Goal: Communication & Community: Answer question/provide support

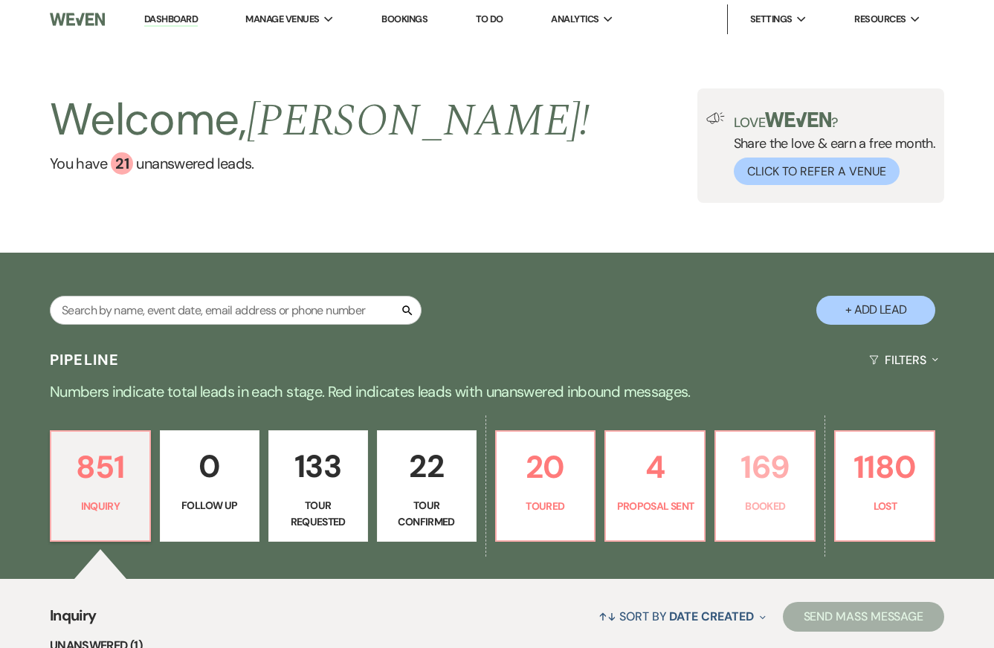
click at [778, 478] on p "169" at bounding box center [765, 467] width 80 height 50
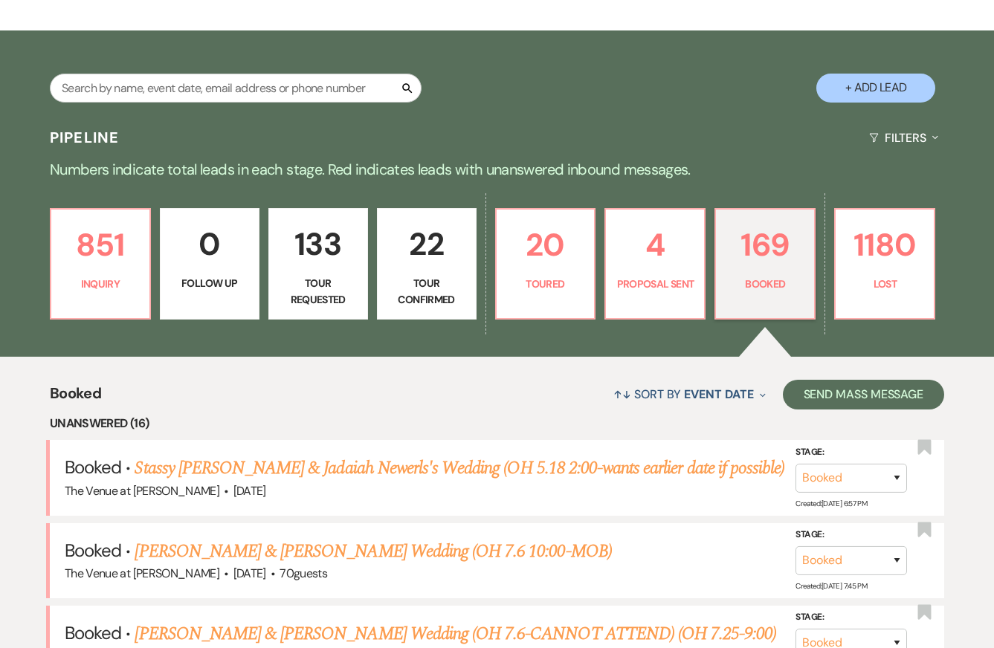
scroll to position [271, 0]
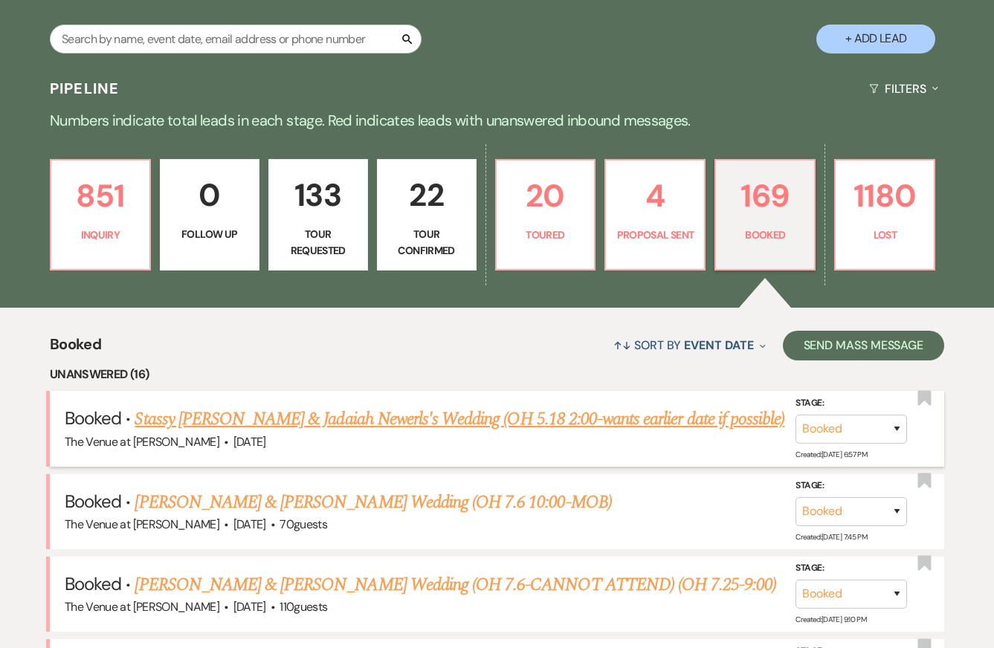
click at [433, 417] on link "Stassy [PERSON_NAME] & Jadaiah Newerls's Wedding (OH 5.18 2:00-wants earlier da…" at bounding box center [460, 419] width 650 height 27
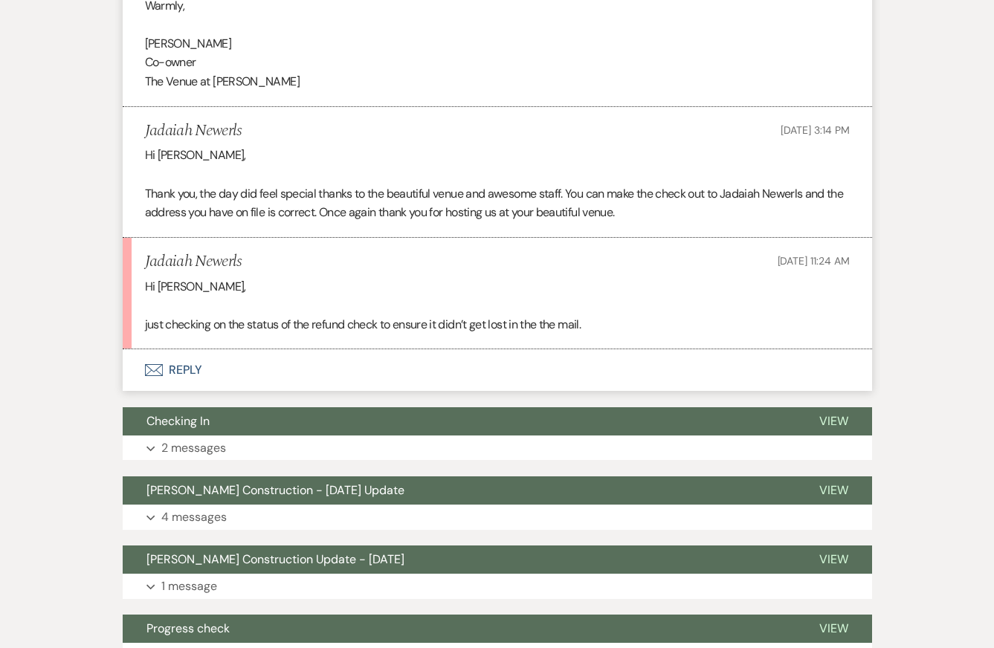
click at [349, 360] on button "Envelope Reply" at bounding box center [497, 370] width 749 height 42
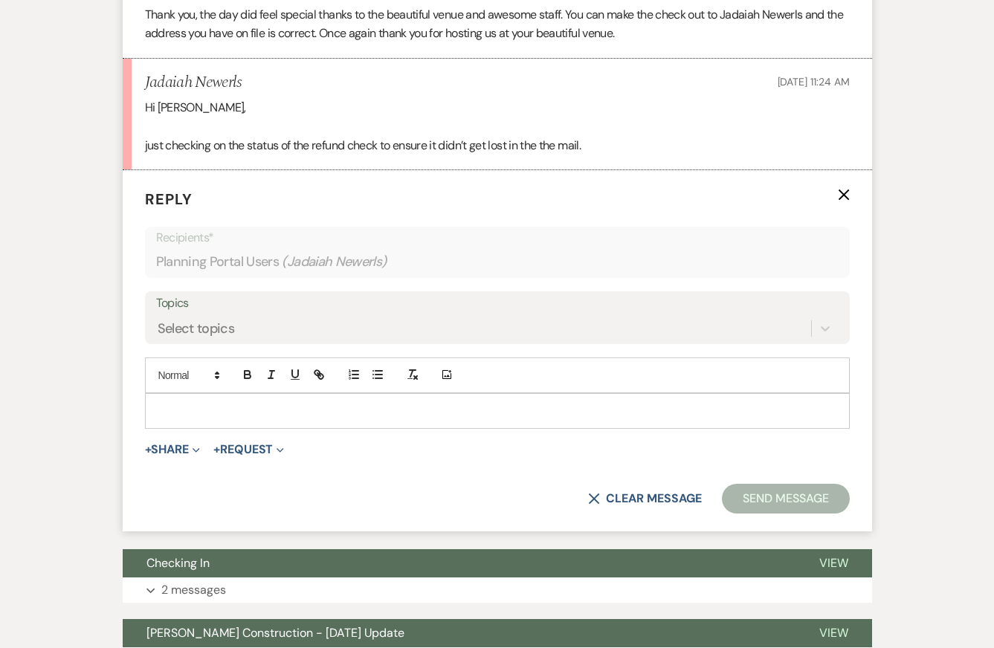
click at [338, 430] on form "Reply X Recipients* Planning Portal Users ( Jadaiah Newerls ) Topics Select top…" at bounding box center [497, 350] width 749 height 361
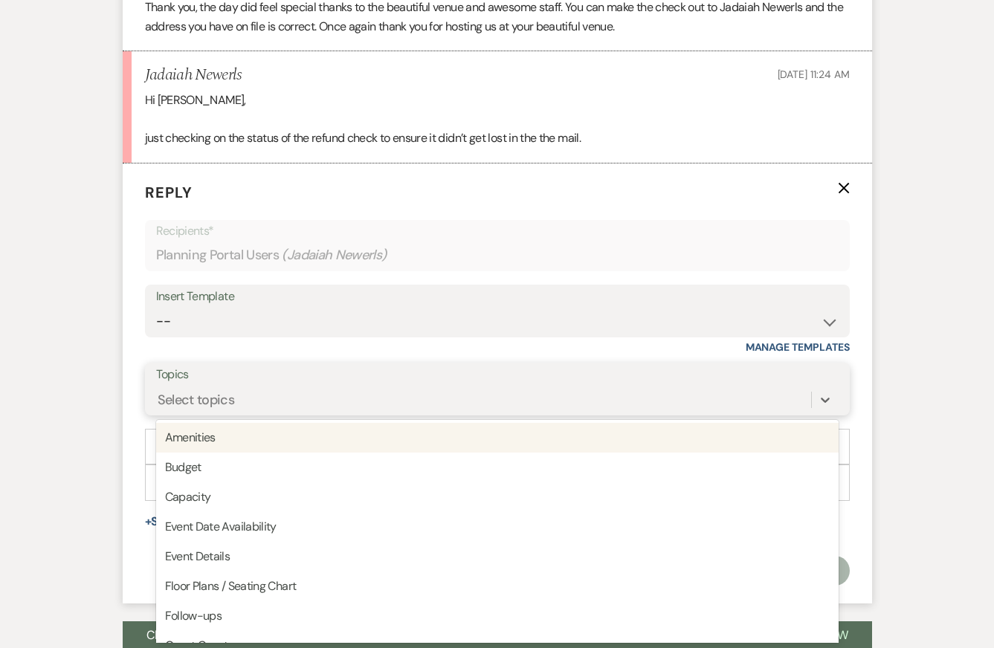
click at [334, 413] on div "Select topics" at bounding box center [497, 400] width 682 height 28
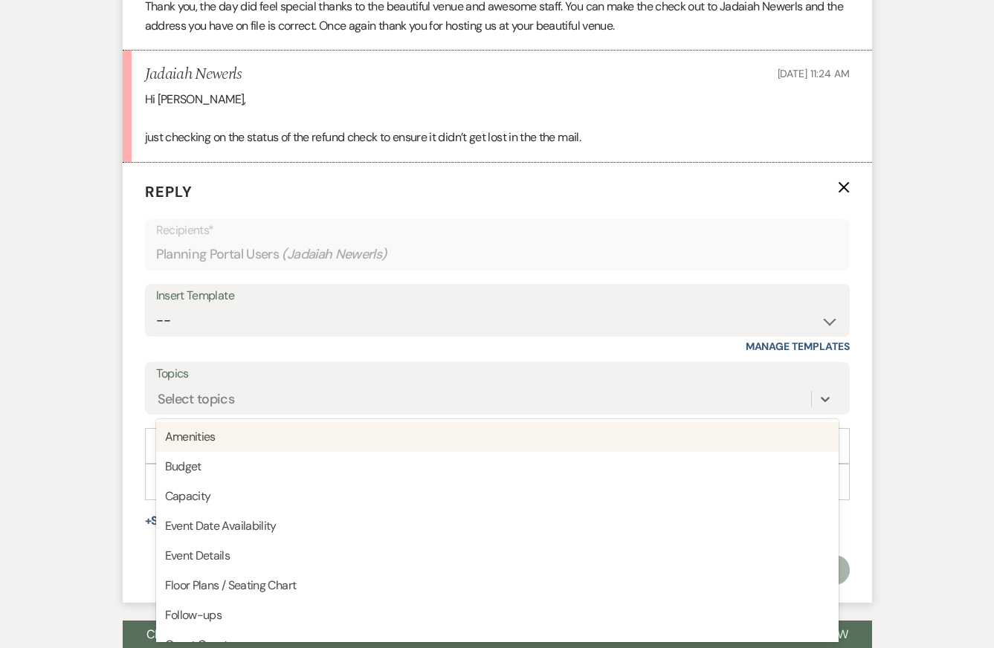
click at [104, 465] on div "Event Messages Log Log Message + New Message Communicate with clients by clicki…" at bounding box center [497, 514] width 847 height 2303
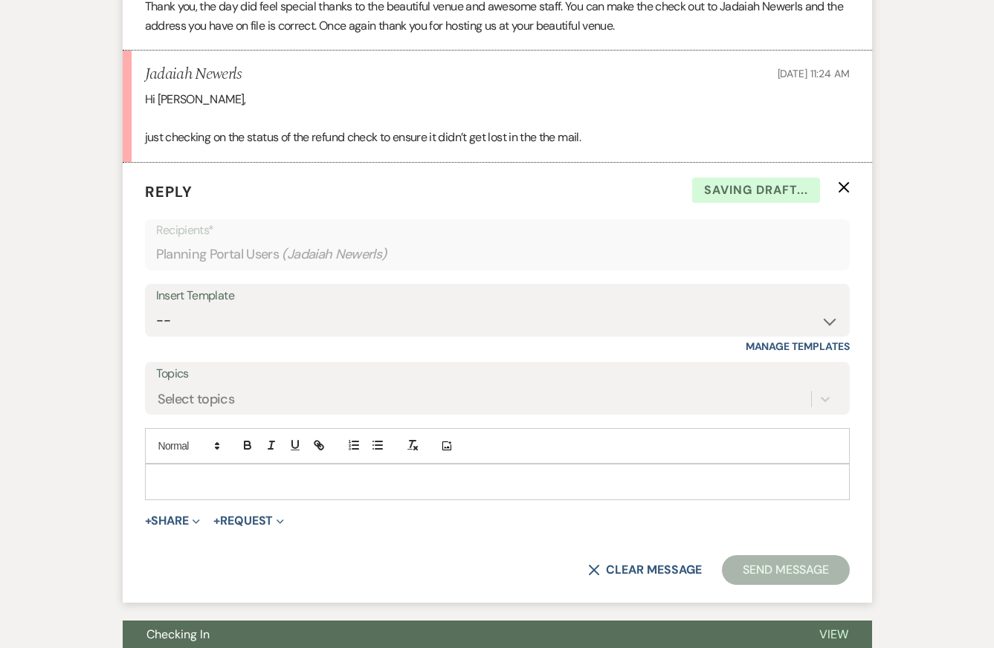
click at [194, 467] on div at bounding box center [497, 482] width 703 height 34
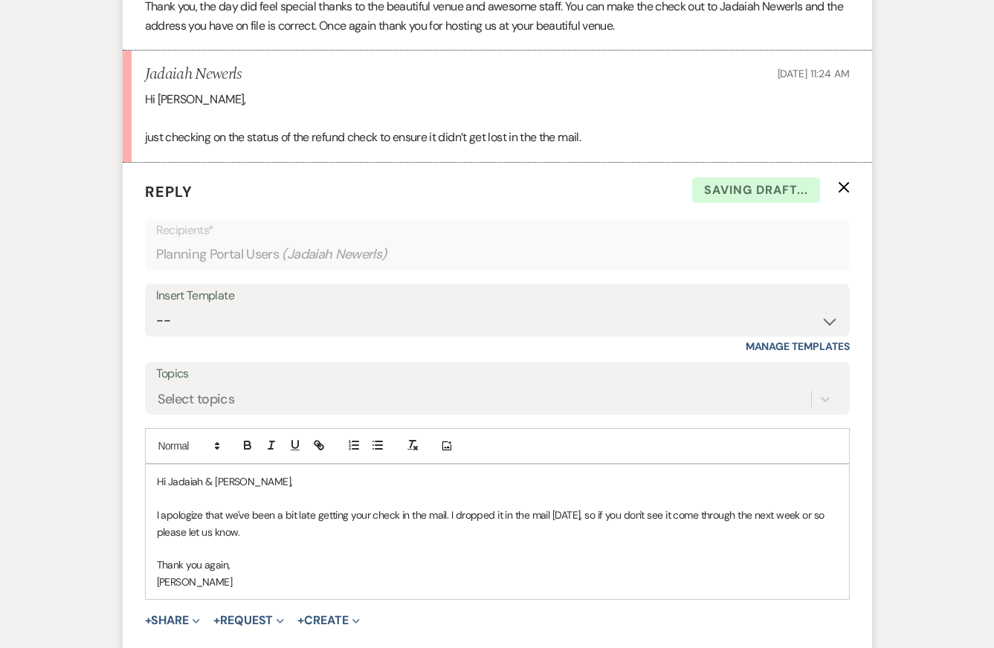
click at [295, 505] on p at bounding box center [497, 499] width 681 height 16
click at [456, 513] on p "I apologize that we've been a bit late getting your check in the mail. I droppe…" at bounding box center [497, 523] width 681 height 33
click at [453, 520] on p "I apologize that we've been a bit late getting your check in the mail. I droppe…" at bounding box center [497, 523] width 681 height 33
click at [427, 525] on p "I apologize that we've been a bit late getting your check in the mail. I droppe…" at bounding box center [497, 523] width 681 height 33
click at [476, 524] on p "I apologize that we've been a bit late getting your check in the mail. I droppe…" at bounding box center [497, 523] width 681 height 33
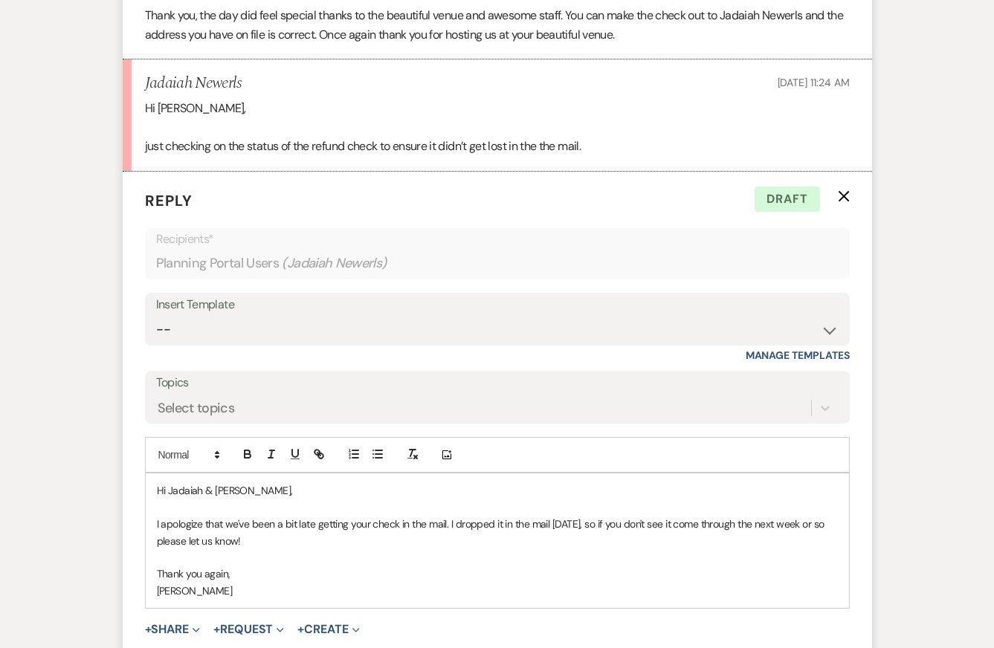
scroll to position [1038, 0]
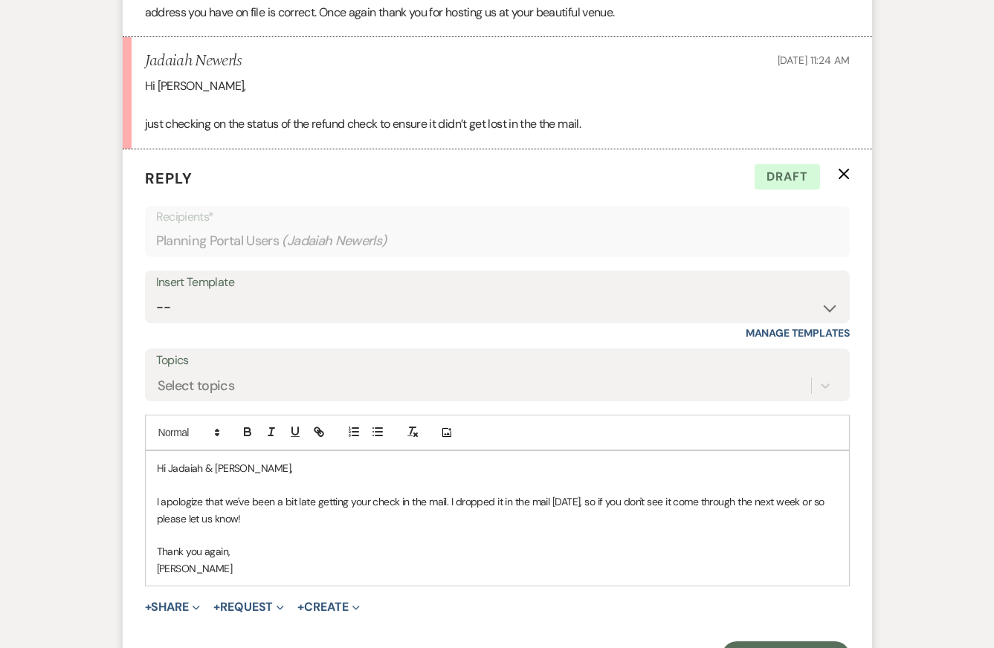
click at [493, 519] on p "I apologize that we've been a bit late getting your check in the mail. I droppe…" at bounding box center [497, 510] width 681 height 33
click at [493, 548] on p "Thank you again," at bounding box center [497, 551] width 681 height 16
click at [499, 566] on p "[PERSON_NAME]" at bounding box center [497, 568] width 681 height 16
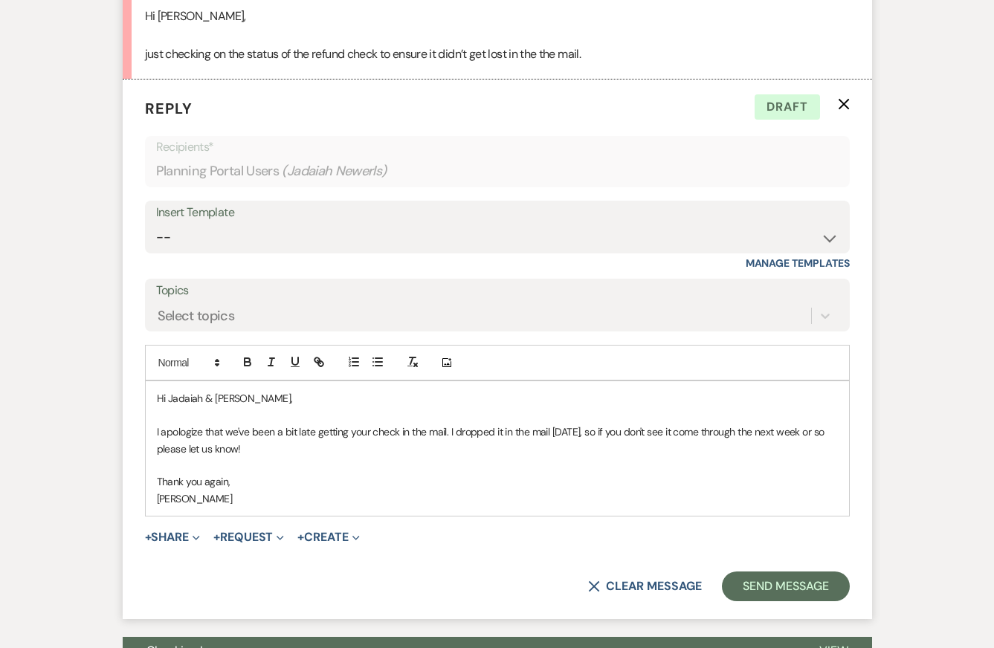
scroll to position [1109, 0]
click at [795, 586] on button "Send Message" at bounding box center [785, 586] width 127 height 30
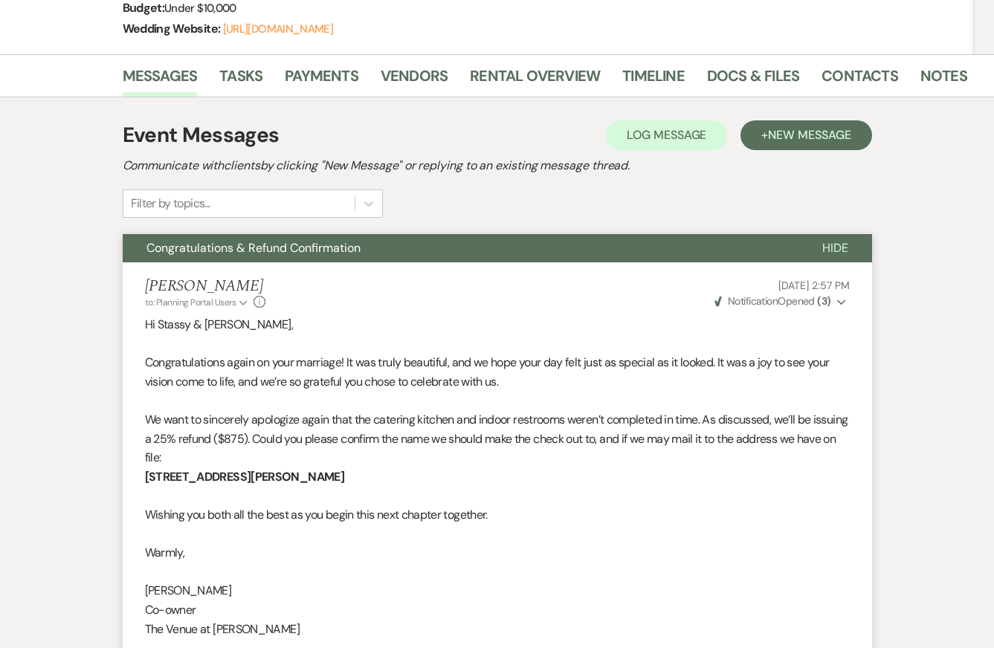
scroll to position [0, 0]
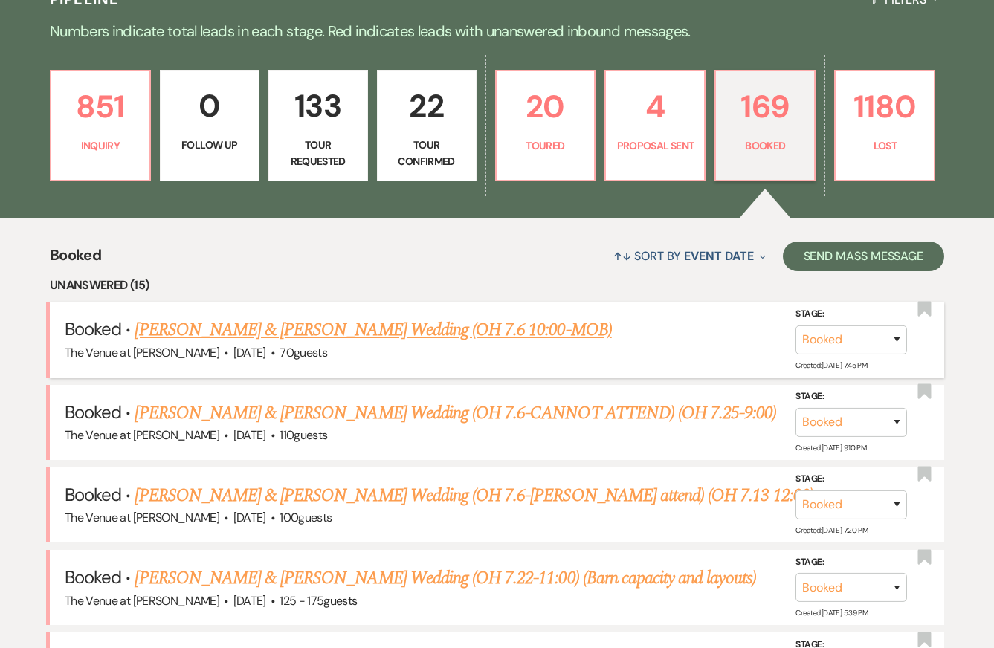
scroll to position [363, 0]
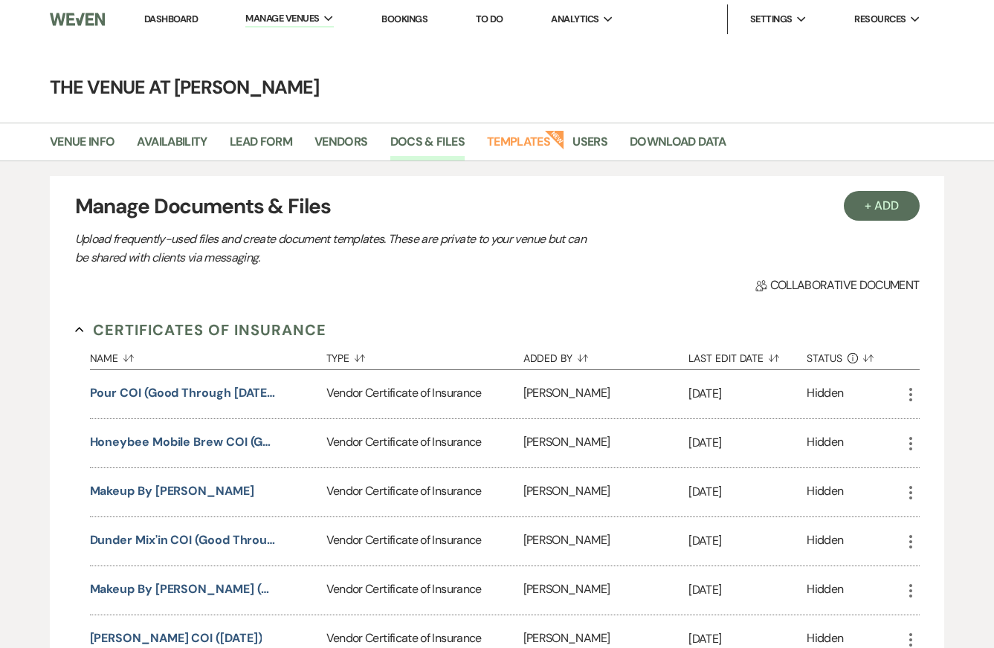
click at [184, 16] on link "Dashboard" at bounding box center [171, 19] width 54 height 13
